Goal: Find specific page/section: Find specific page/section

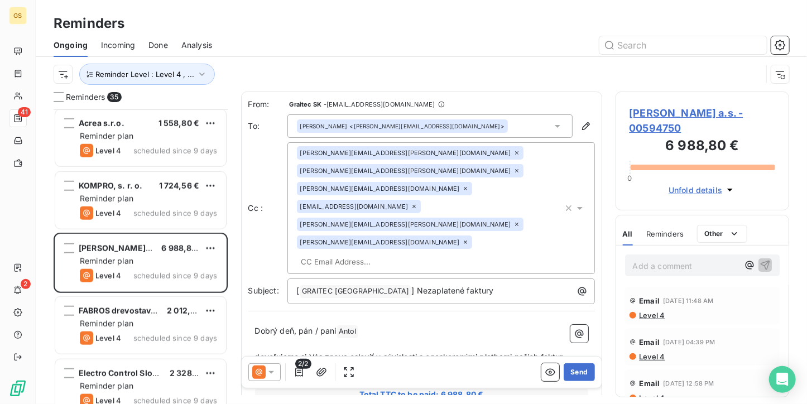
scroll to position [614, 0]
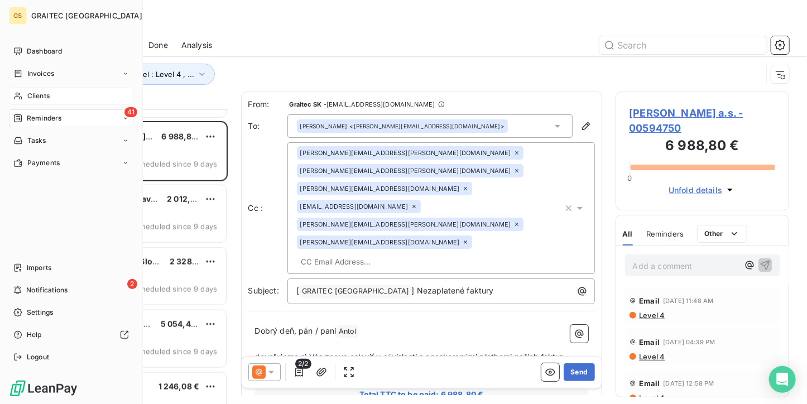
click at [23, 98] on div "Clients" at bounding box center [71, 96] width 124 height 18
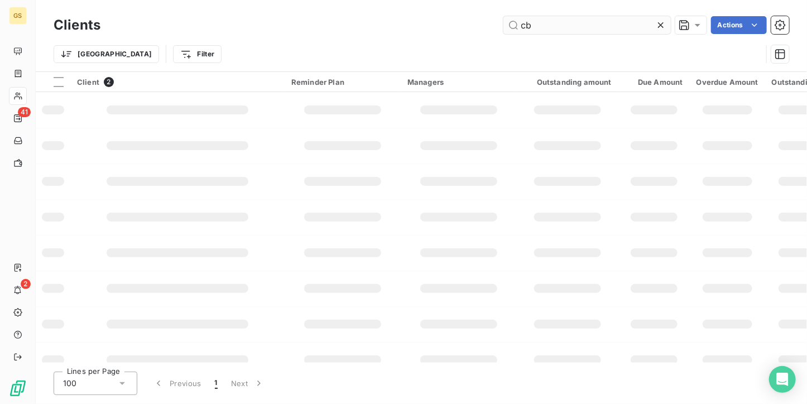
type input "c"
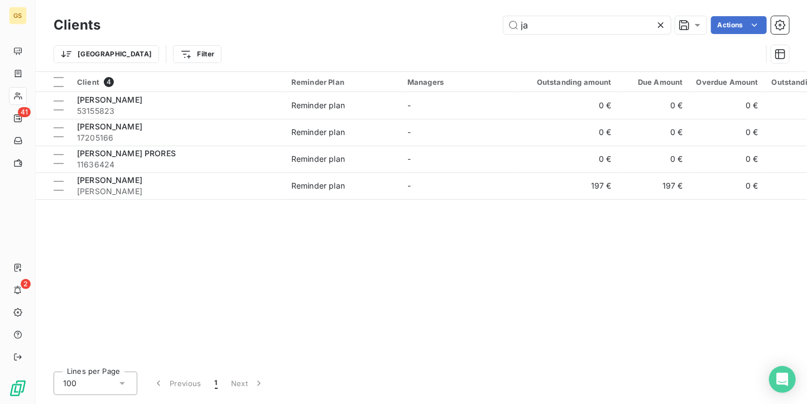
type input "j"
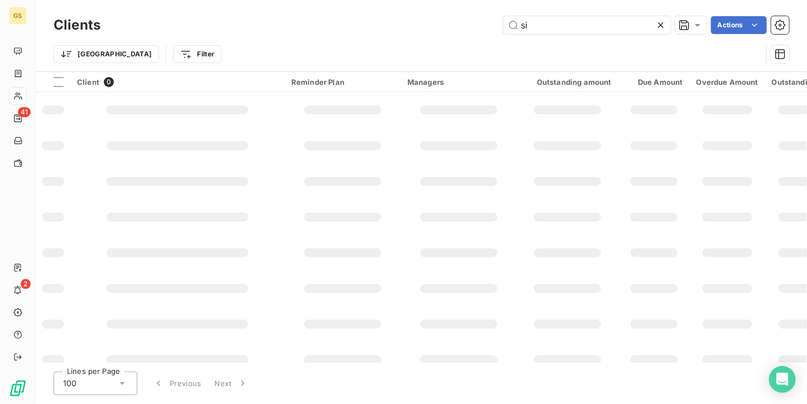
type input "s"
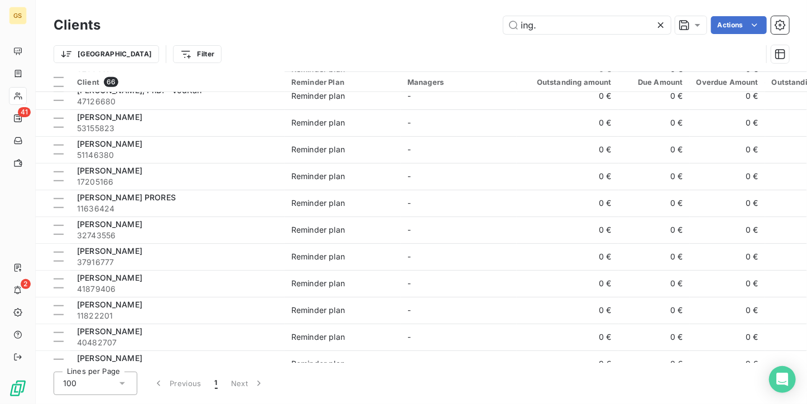
scroll to position [502, 0]
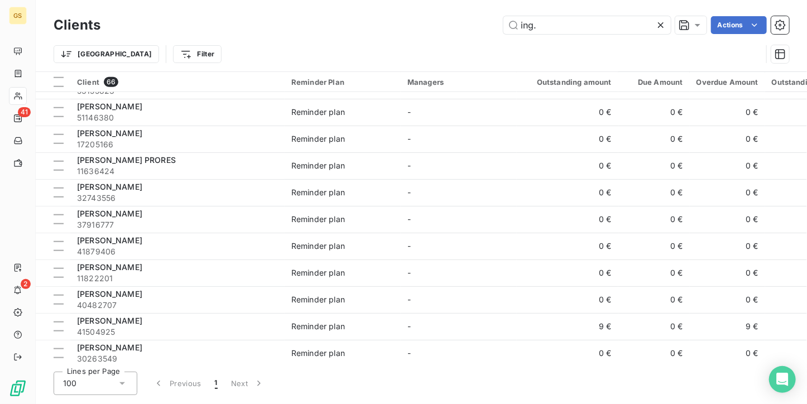
type input "ing."
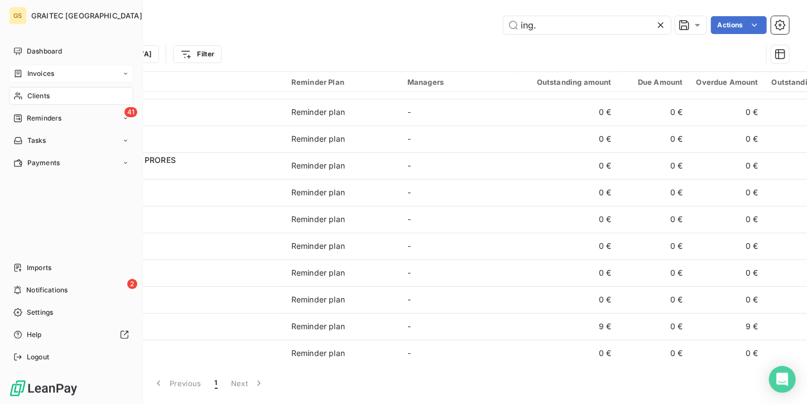
click at [30, 74] on span "Invoices" at bounding box center [40, 74] width 27 height 10
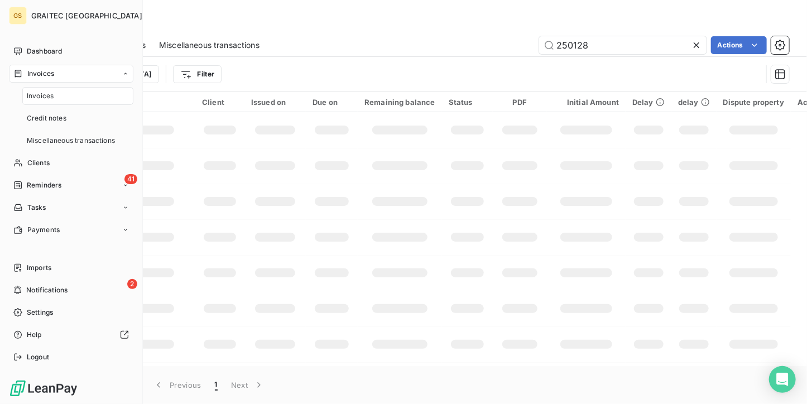
click at [37, 93] on span "Invoices" at bounding box center [40, 96] width 27 height 10
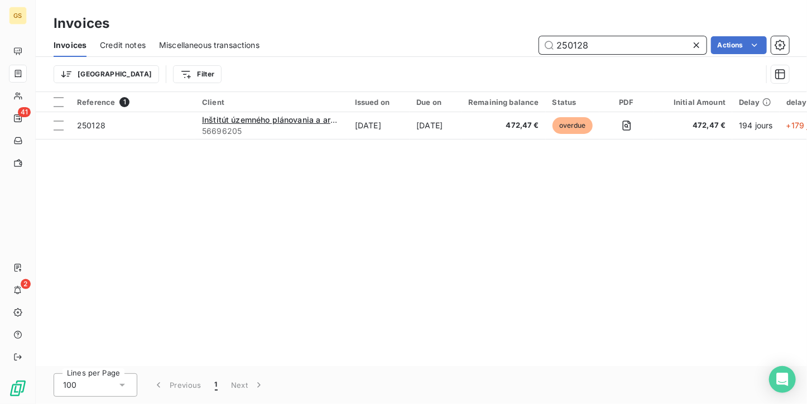
click at [690, 43] on div "250128" at bounding box center [622, 45] width 167 height 18
click at [694, 45] on icon at bounding box center [696, 45] width 11 height 11
click at [632, 51] on input "text" at bounding box center [622, 45] width 167 height 18
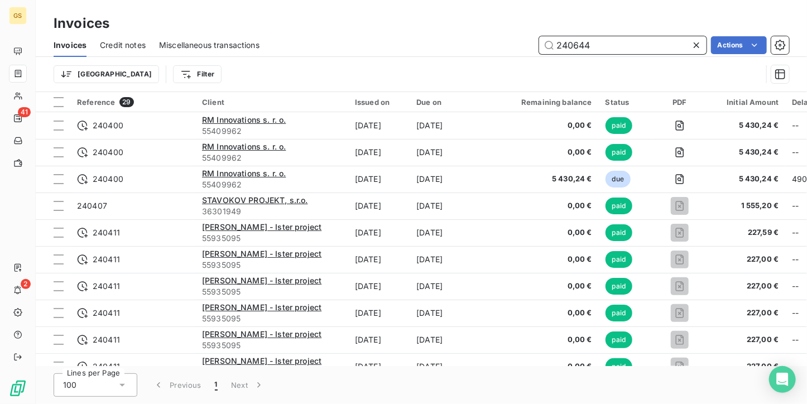
type input "240644"
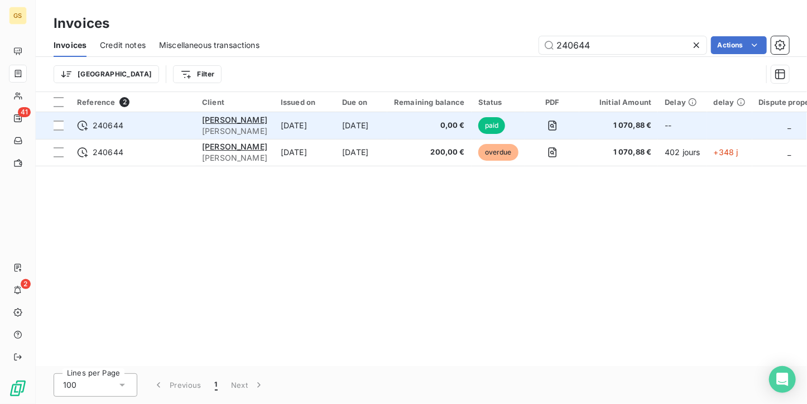
click at [163, 124] on span "240644" at bounding box center [133, 125] width 112 height 11
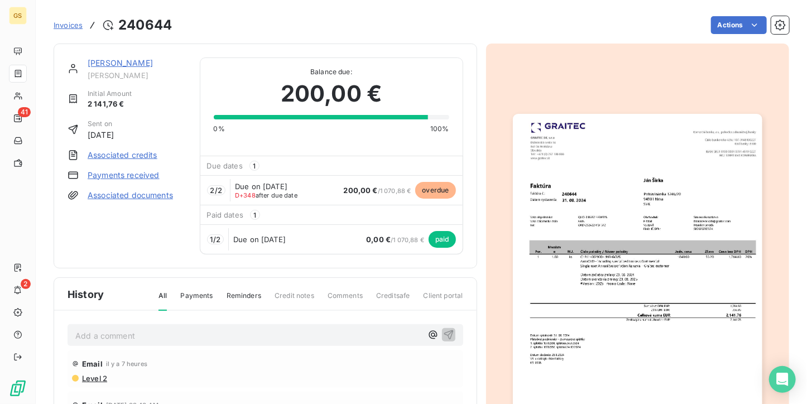
click at [329, 197] on div "2 / 2 Due on [DATE] D+348 after due date 200,00 € / 1 070,88 € overdue" at bounding box center [331, 190] width 262 height 30
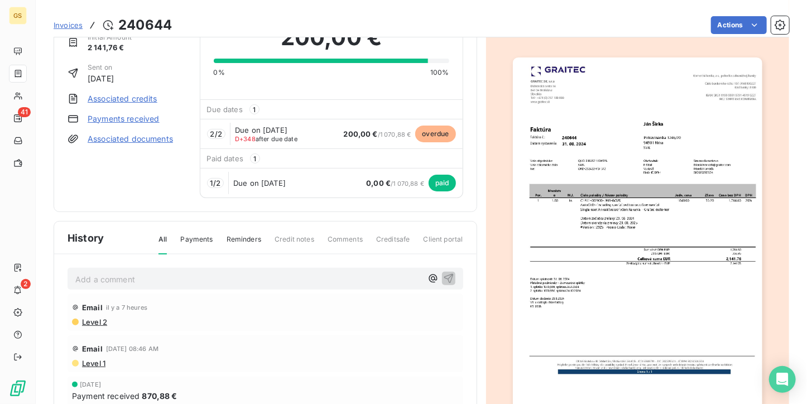
click at [154, 274] on p "Add a comment ﻿" at bounding box center [248, 279] width 346 height 14
click at [559, 213] on img "button" at bounding box center [637, 233] width 249 height 352
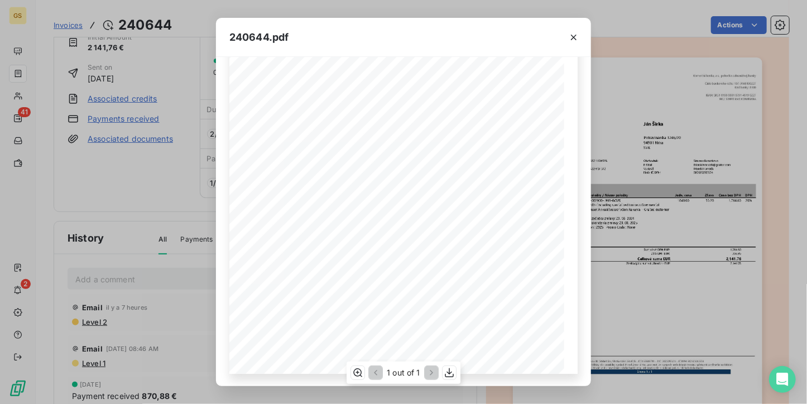
scroll to position [170, 0]
click at [574, 36] on icon "button" at bounding box center [574, 38] width 6 height 6
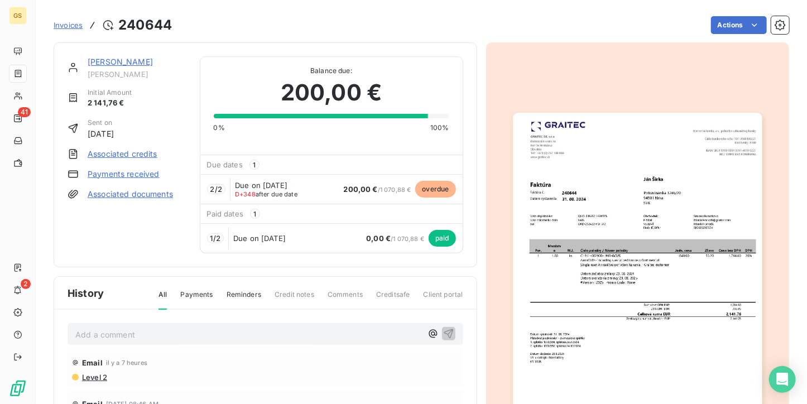
scroll to position [0, 0]
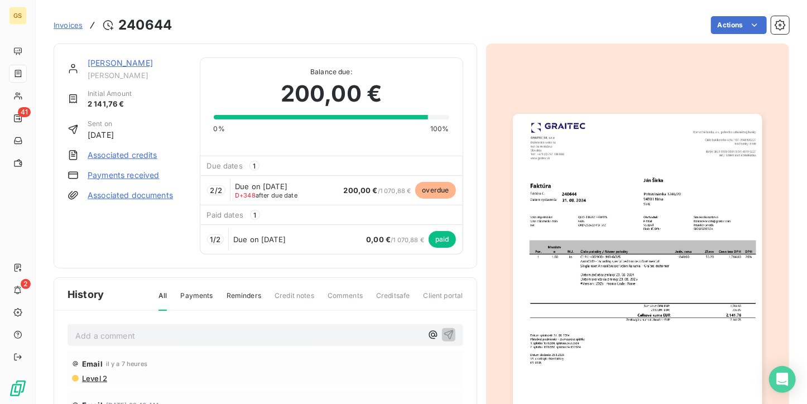
click at [98, 334] on p "Add a comment ﻿" at bounding box center [248, 336] width 346 height 14
click at [443, 331] on icon "button" at bounding box center [448, 334] width 11 height 11
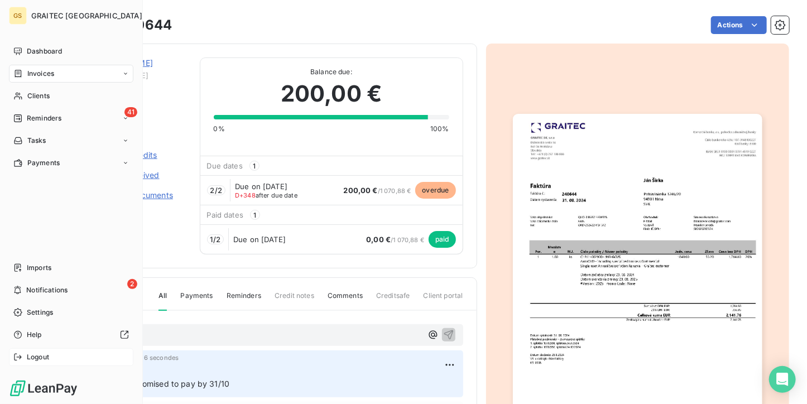
click at [19, 359] on icon at bounding box center [17, 357] width 9 height 9
